Goal: Check status: Check status

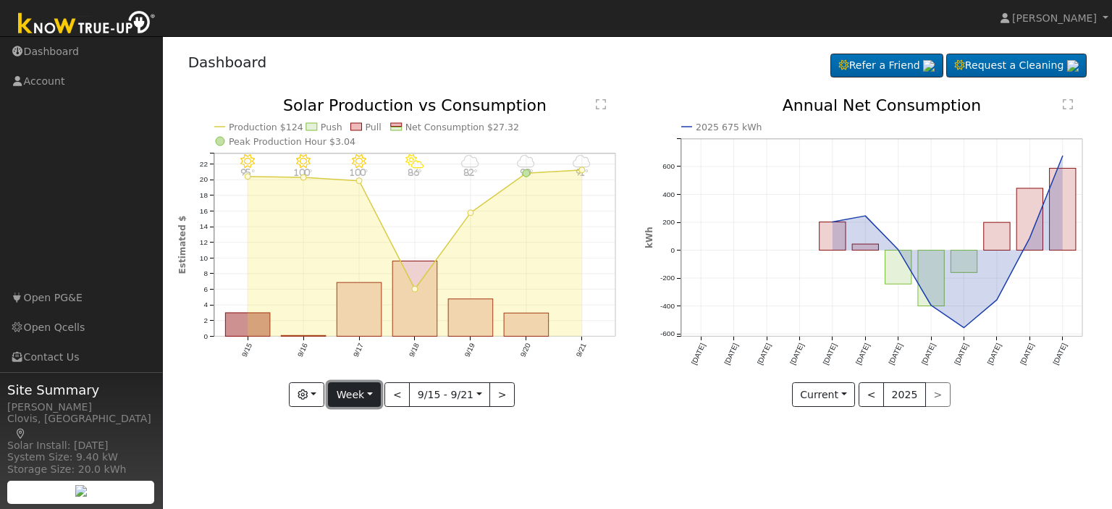
click at [372, 394] on button "Week" at bounding box center [354, 394] width 53 height 25
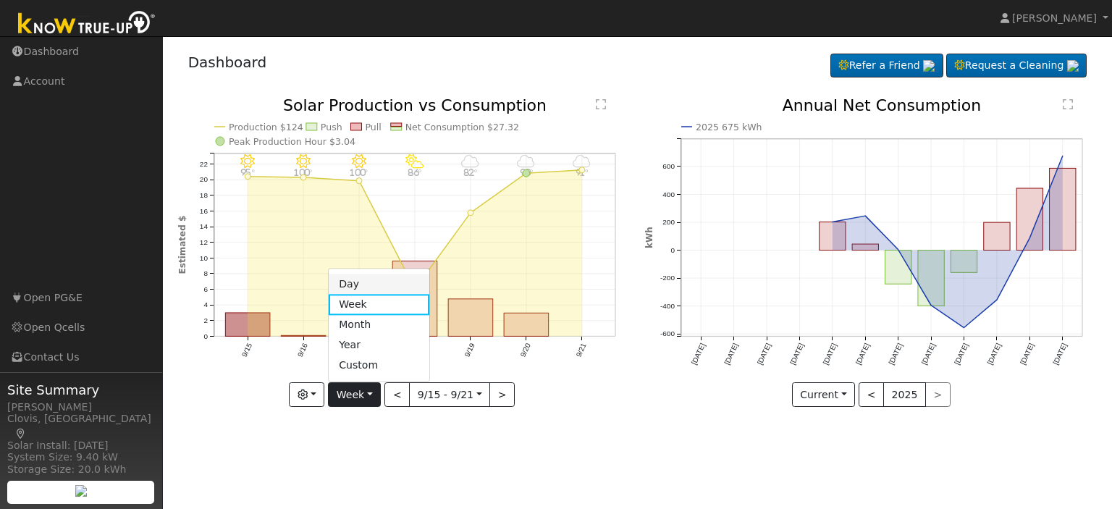
click at [379, 274] on link "Day" at bounding box center [379, 284] width 101 height 20
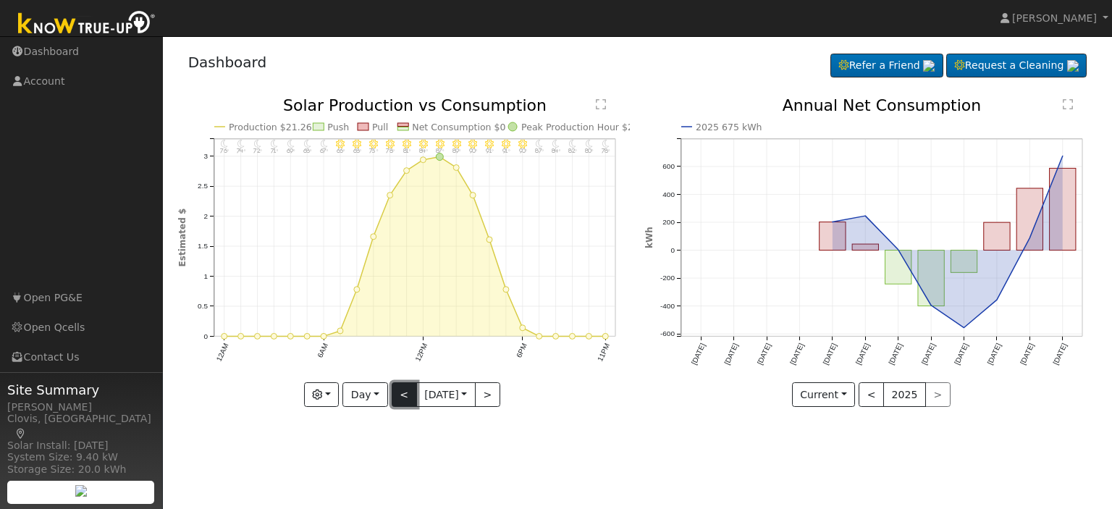
click at [395, 398] on button "<" at bounding box center [404, 394] width 25 height 25
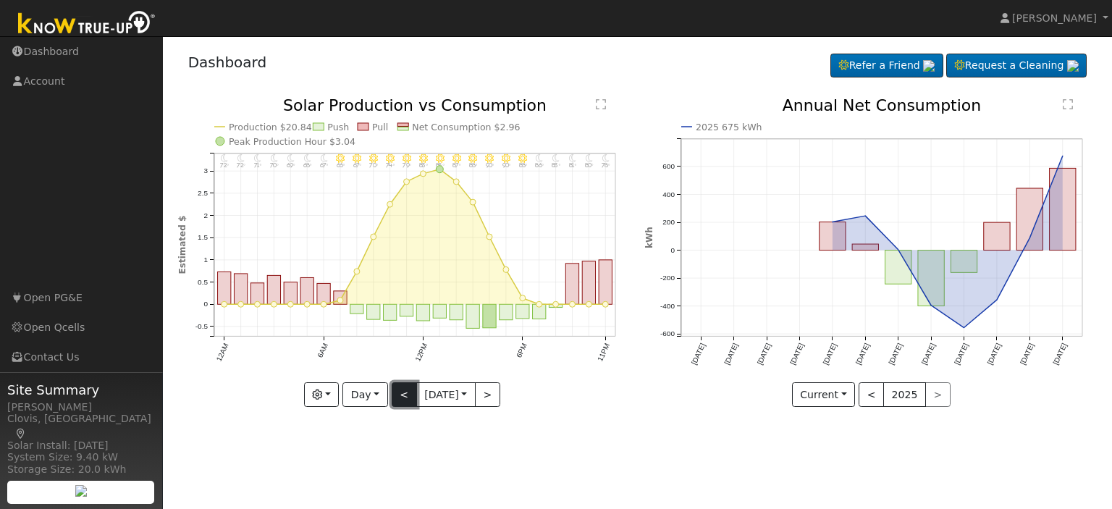
click at [395, 397] on button "<" at bounding box center [404, 394] width 25 height 25
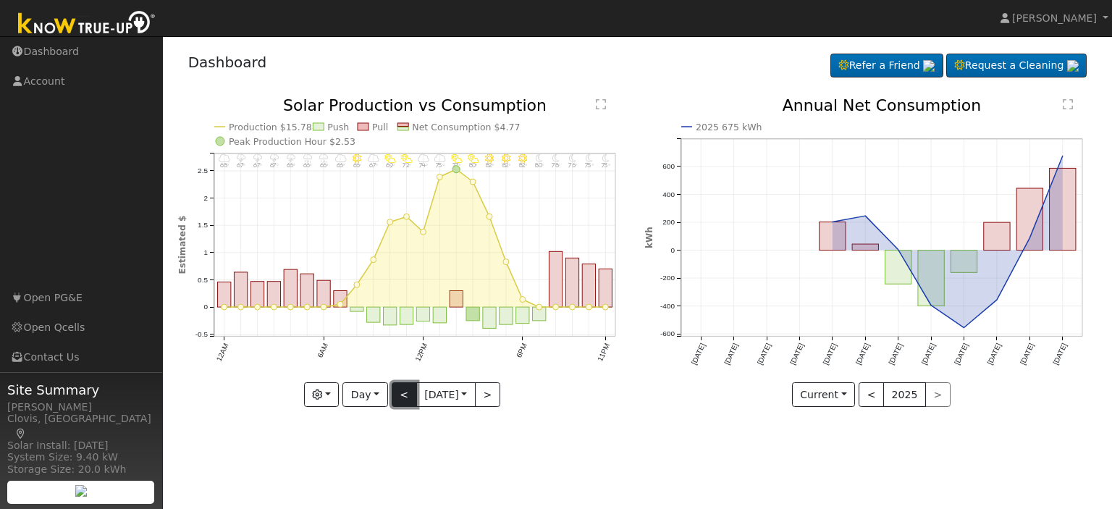
click at [395, 397] on button "<" at bounding box center [404, 394] width 25 height 25
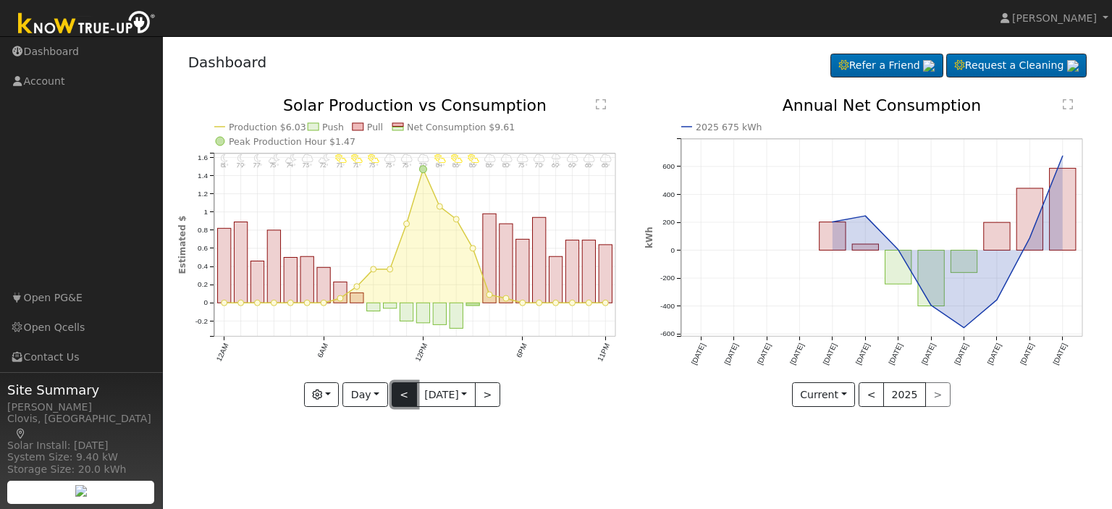
click at [395, 397] on button "<" at bounding box center [404, 394] width 25 height 25
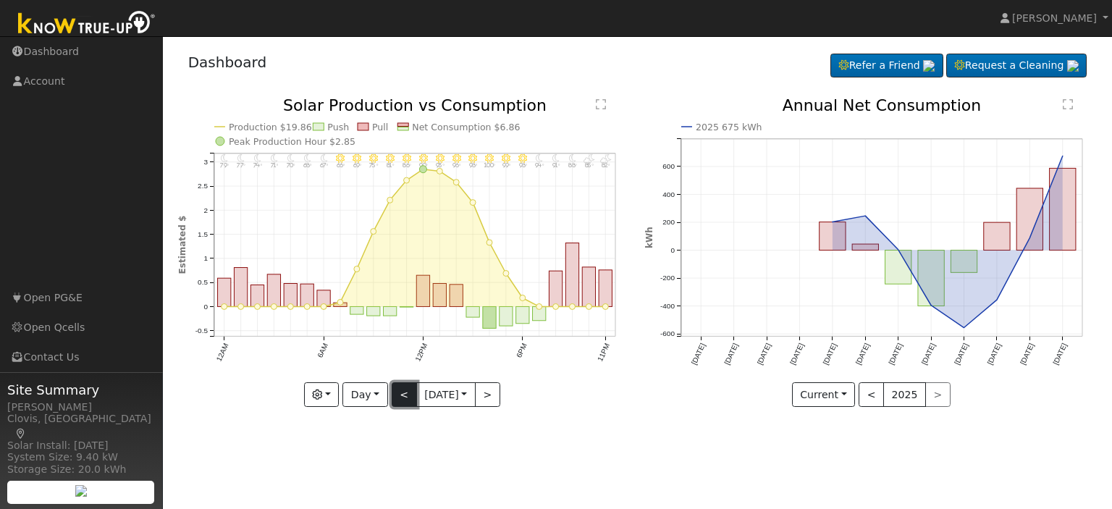
click at [395, 397] on button "<" at bounding box center [404, 394] width 25 height 25
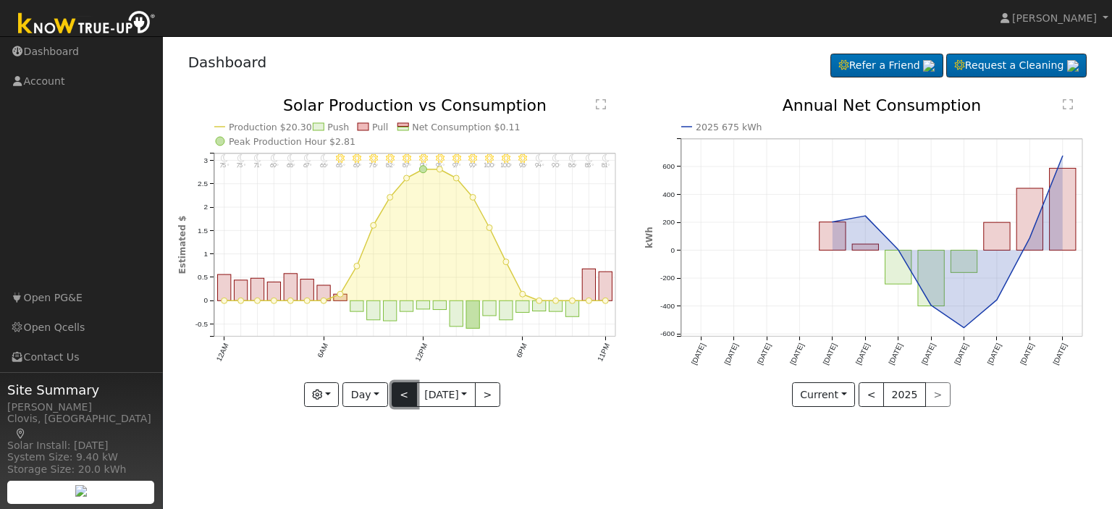
click at [395, 397] on button "<" at bounding box center [404, 394] width 25 height 25
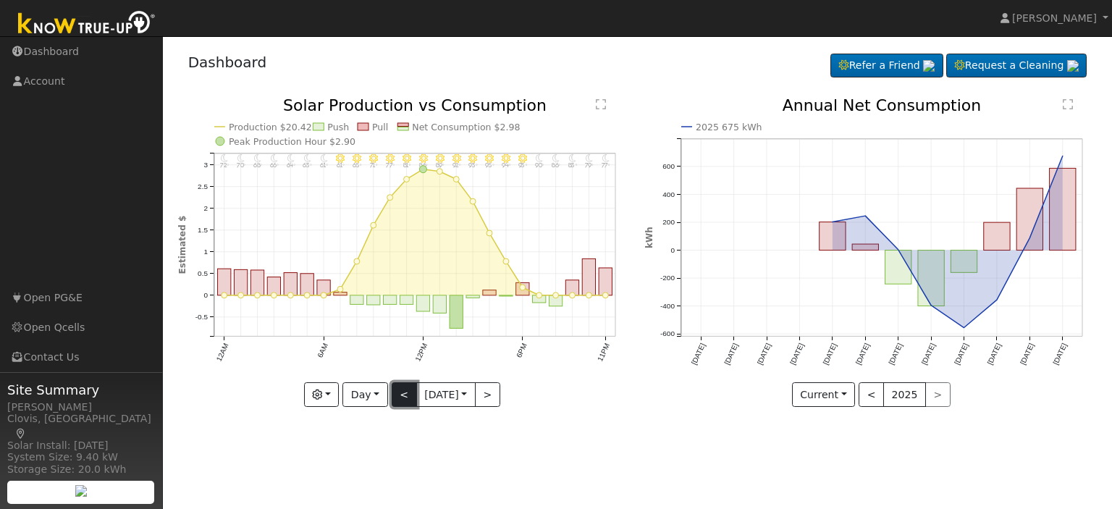
click at [395, 397] on button "<" at bounding box center [404, 394] width 25 height 25
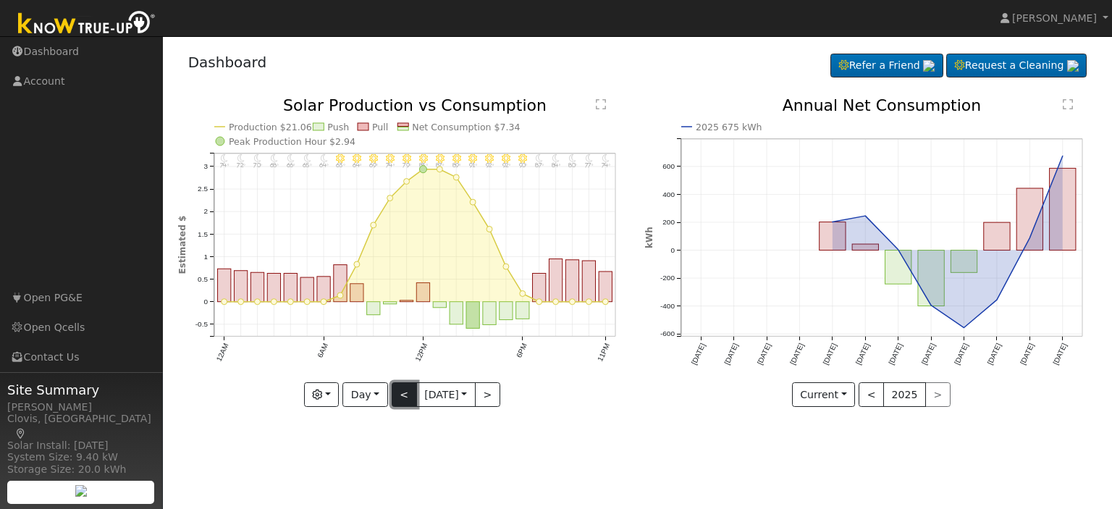
click at [395, 397] on button "<" at bounding box center [404, 394] width 25 height 25
type input "[DATE]"
